Goal: Download file/media

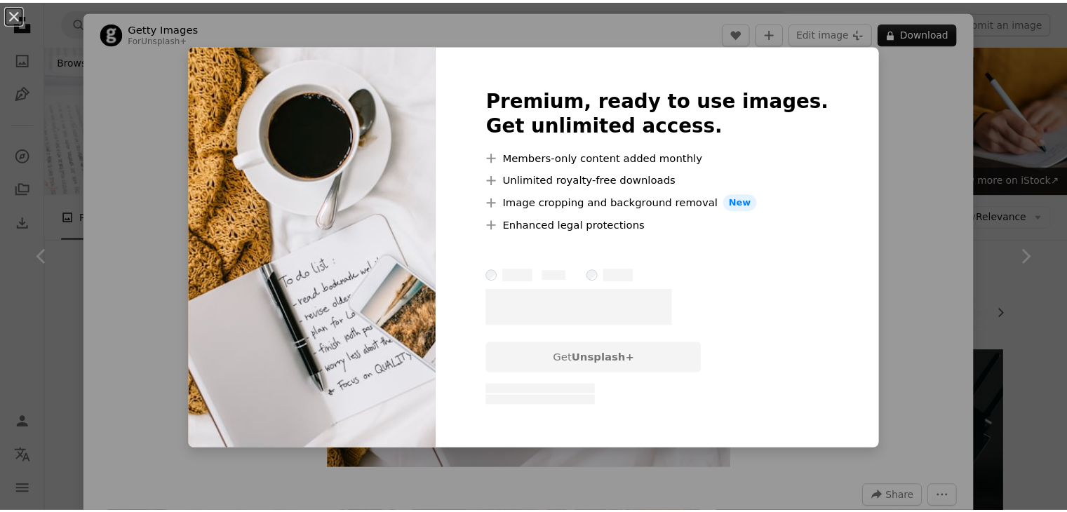
scroll to position [850, 0]
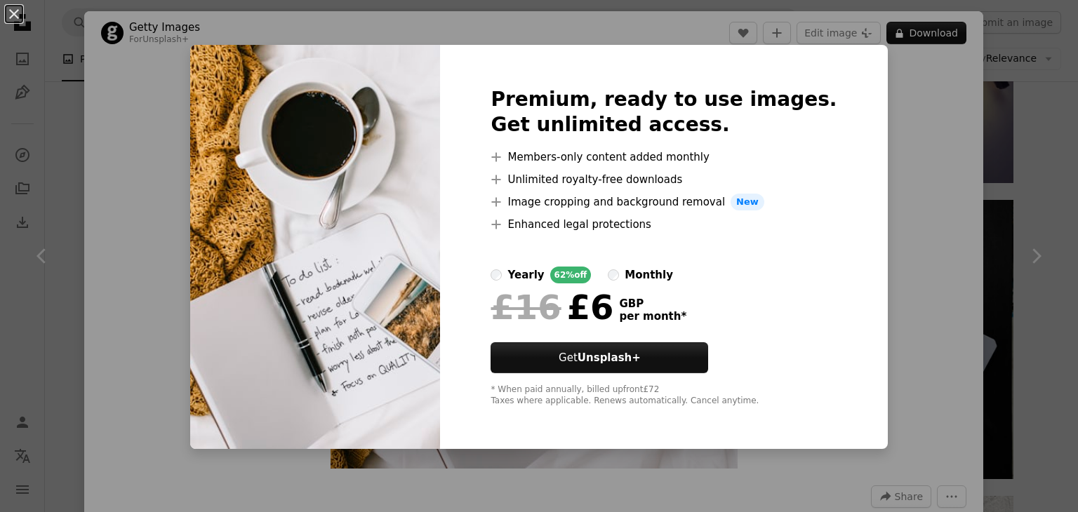
click at [932, 133] on div "An X shape Premium, ready to use images. Get unlimited access. A plus sign Memb…" at bounding box center [539, 256] width 1078 height 512
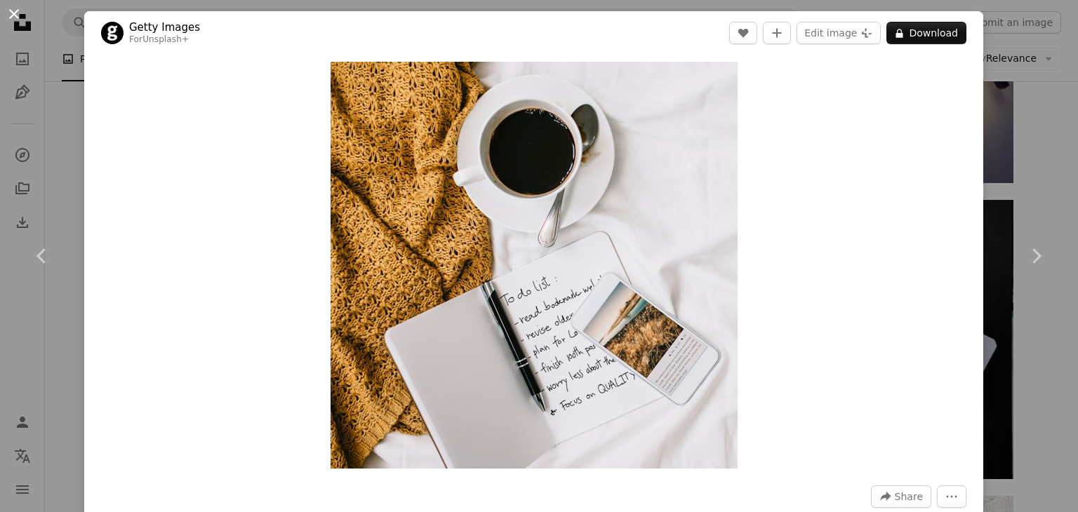
click at [14, 13] on button "An X shape" at bounding box center [14, 14] width 17 height 17
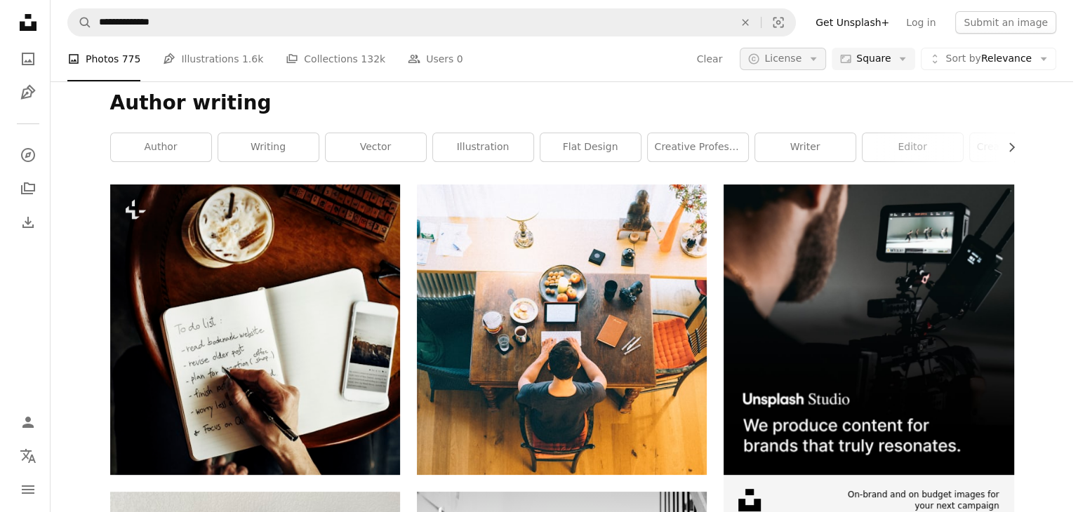
scroll to position [166, 0]
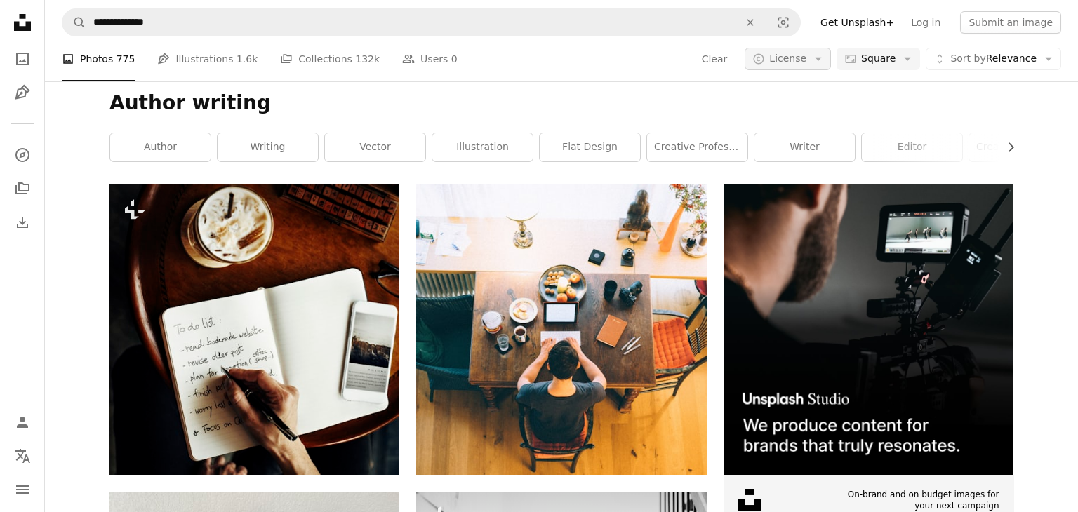
click at [787, 53] on span "License" at bounding box center [787, 58] width 37 height 11
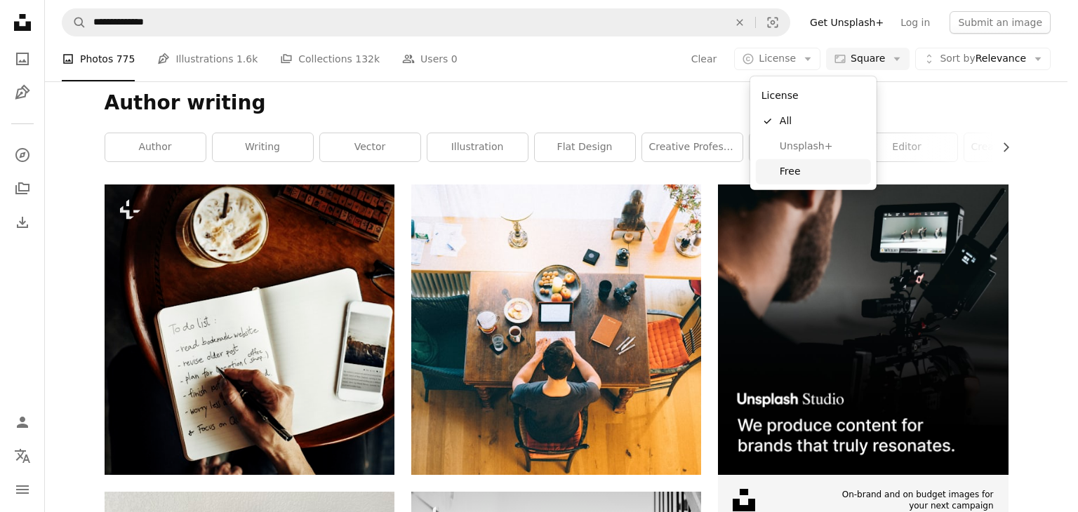
click at [794, 170] on span "Free" at bounding box center [822, 172] width 86 height 14
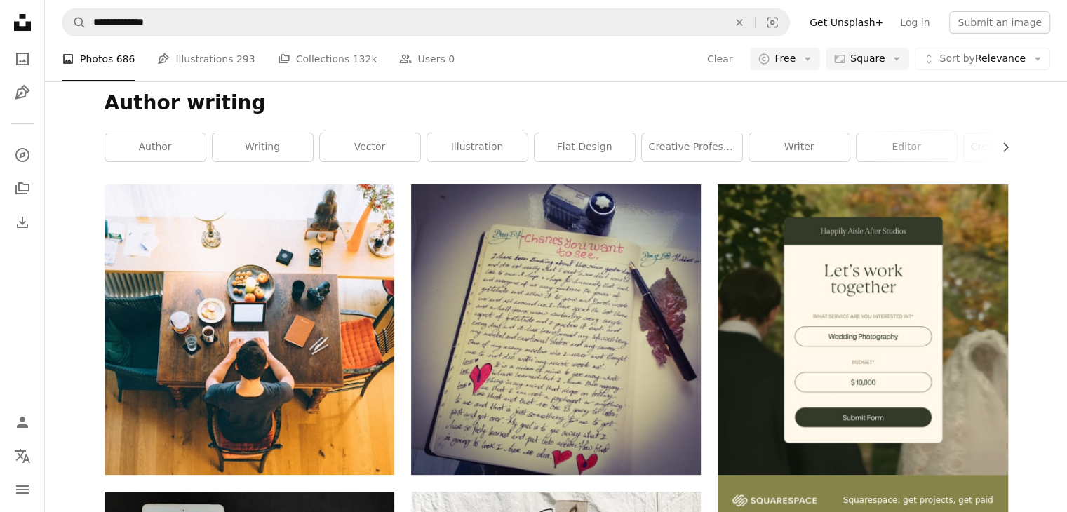
scroll to position [2741, 0]
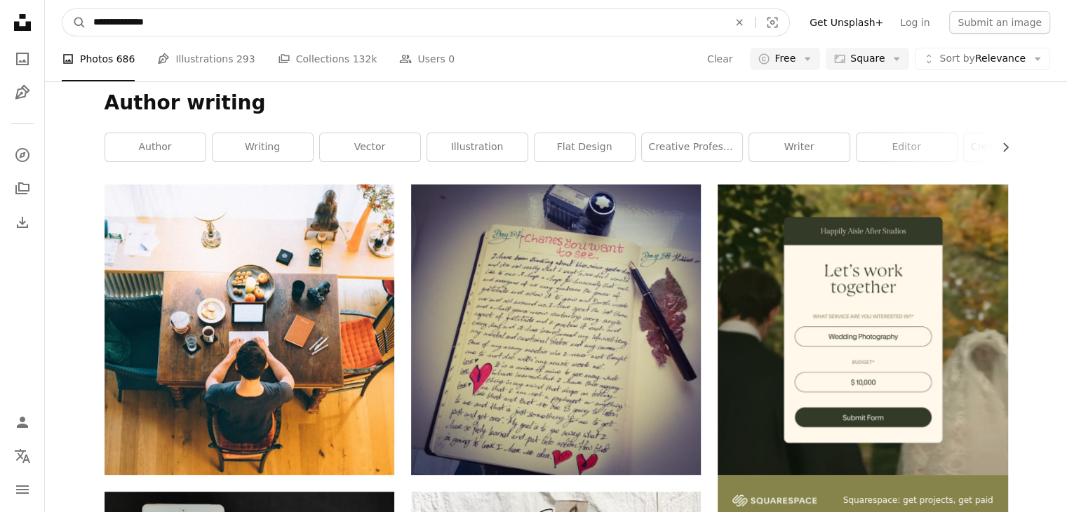
click at [126, 27] on input "**********" at bounding box center [405, 22] width 638 height 27
type input "**********"
click at [62, 9] on button "A magnifying glass" at bounding box center [74, 22] width 24 height 27
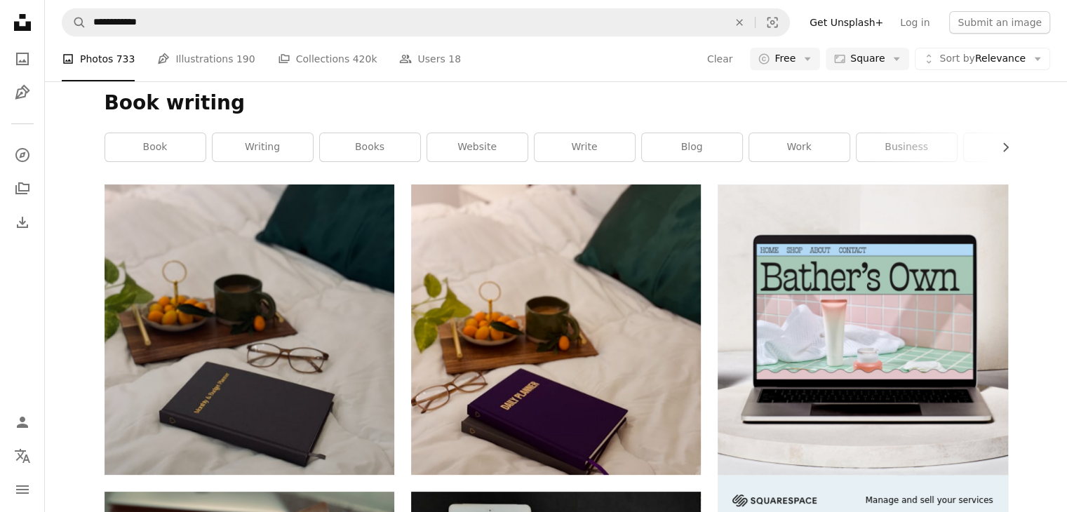
scroll to position [924, 0]
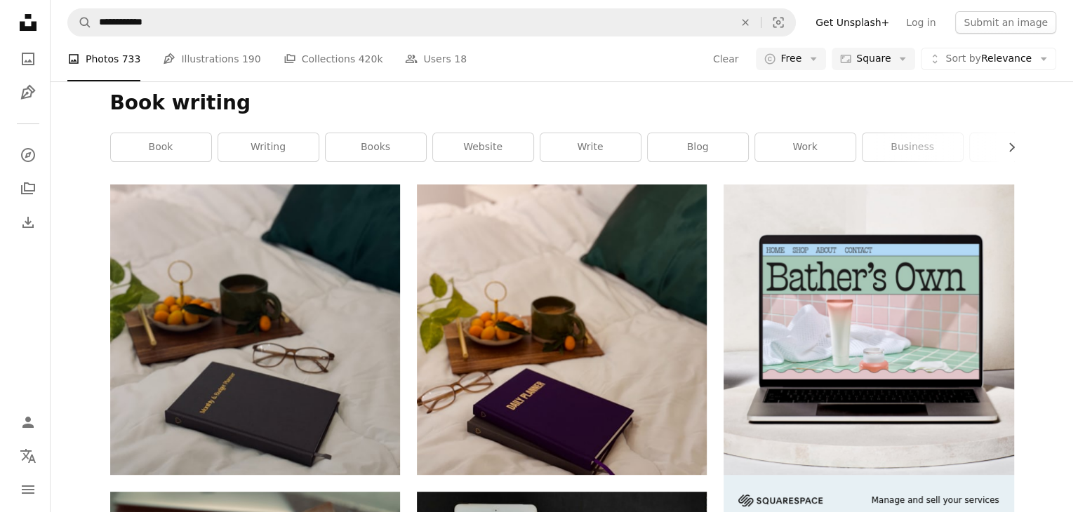
scroll to position [3179, 0]
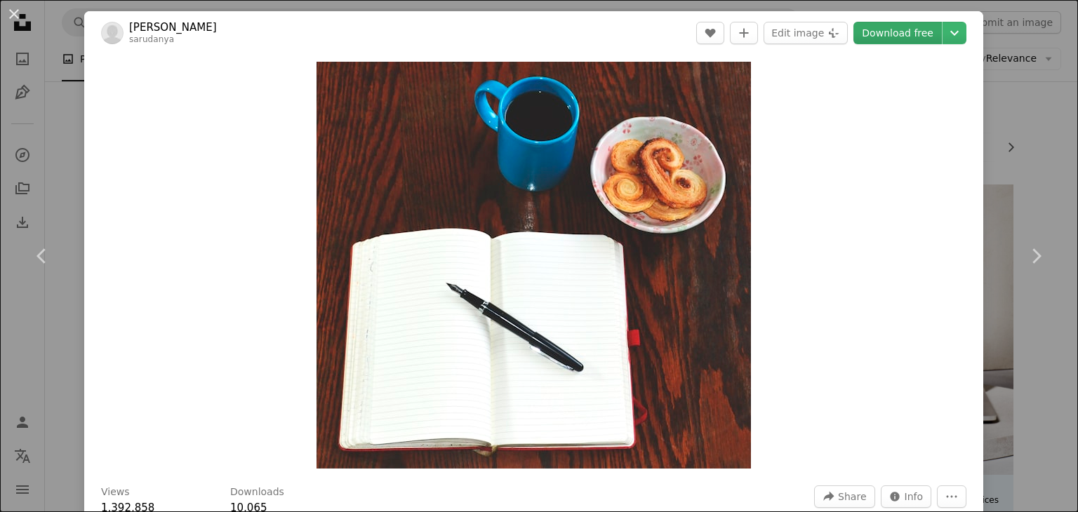
click at [876, 34] on link "Download free" at bounding box center [897, 33] width 88 height 22
